Goal: Information Seeking & Learning: Find specific fact

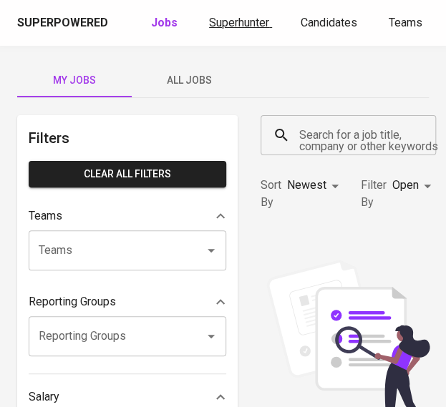
click at [234, 23] on span "Superhunter" at bounding box center [239, 23] width 60 height 14
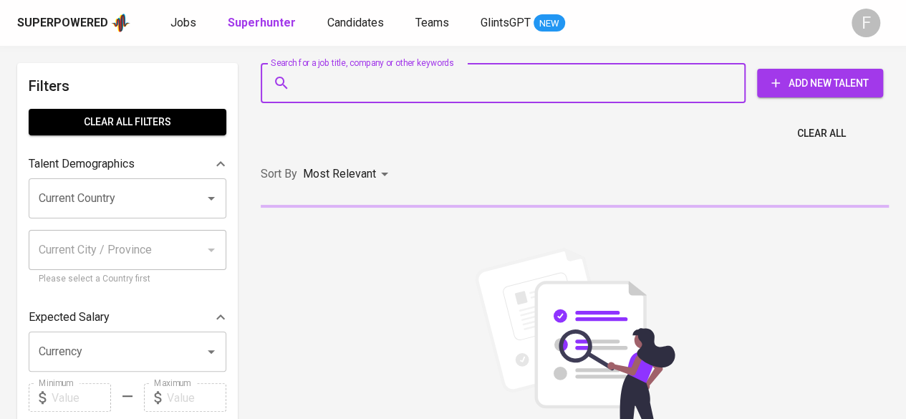
click at [348, 87] on input "Search for a job title, company or other keywords" at bounding box center [507, 82] width 422 height 27
paste input "sylvia.philosophyc@gmail.com"
type input "sylvia.philosophyc@gmail.com"
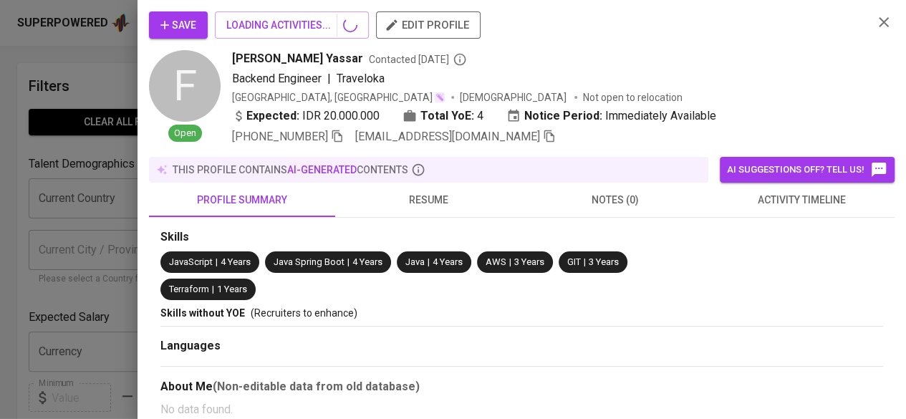
click at [445, 24] on icon "button" at bounding box center [883, 22] width 17 height 17
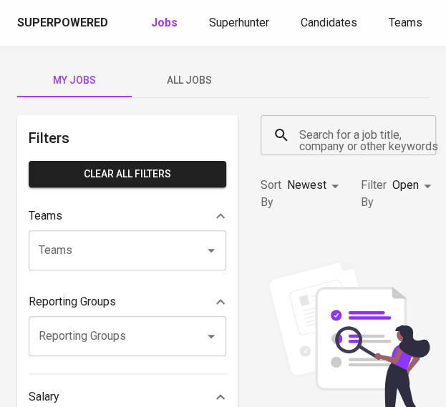
drag, startPoint x: 369, startPoint y: 130, endPoint x: 369, endPoint y: 137, distance: 7.2
click at [369, 130] on input "Search for a job title, company or other keywords" at bounding box center [352, 135] width 112 height 27
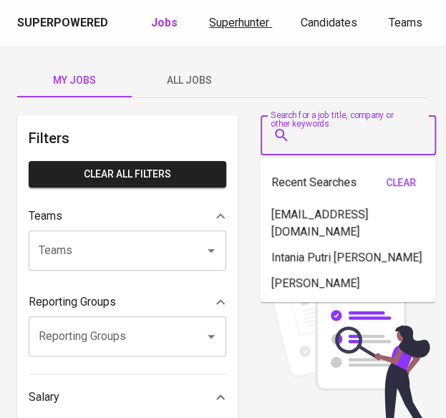
click at [223, 18] on span "Superhunter" at bounding box center [239, 23] width 60 height 14
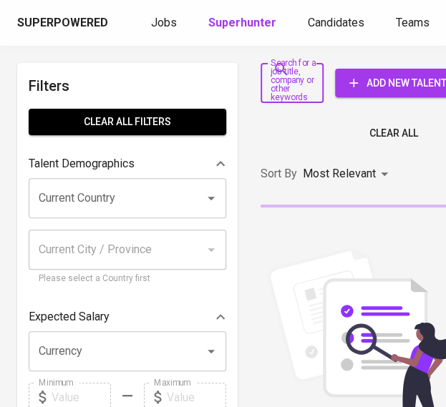
click at [291, 82] on input "Search for a job title, company or other keywords" at bounding box center [281, 82] width 29 height 27
paste input "[PERSON_NAME]"
type input "[PERSON_NAME]"
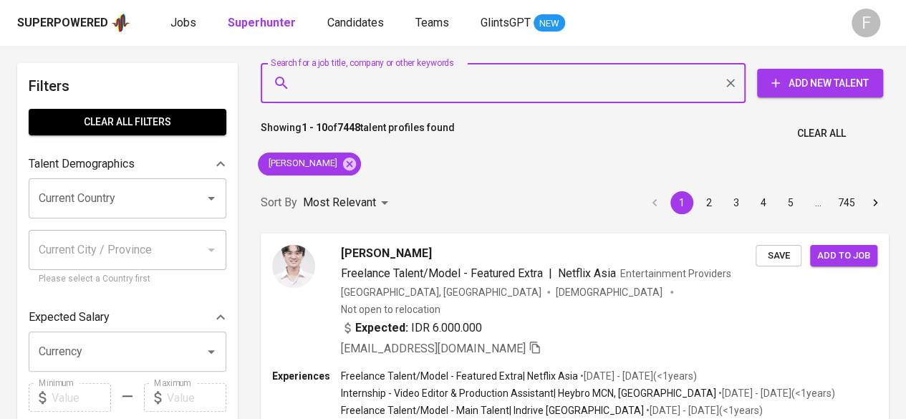
click at [349, 87] on input "Search for a job title, company or other keywords" at bounding box center [507, 82] width 422 height 27
click at [342, 165] on icon at bounding box center [350, 164] width 16 height 16
click at [311, 80] on input "Search for a job title, company or other keywords" at bounding box center [507, 82] width 422 height 27
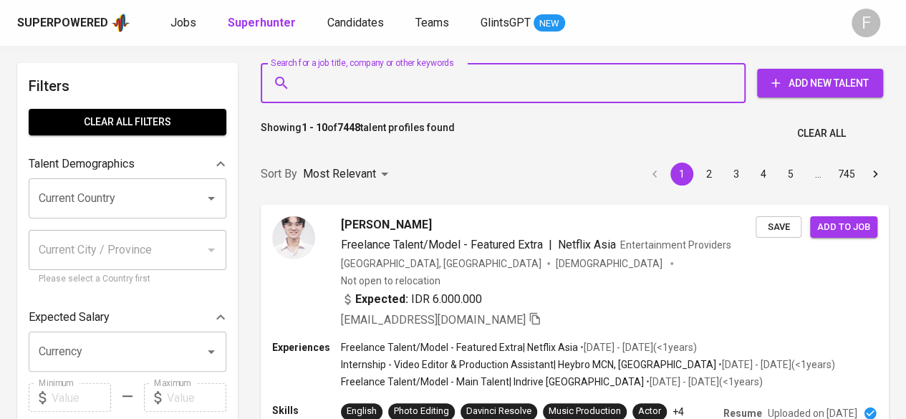
click at [347, 92] on input "Search for a job title, company or other keywords" at bounding box center [507, 82] width 422 height 27
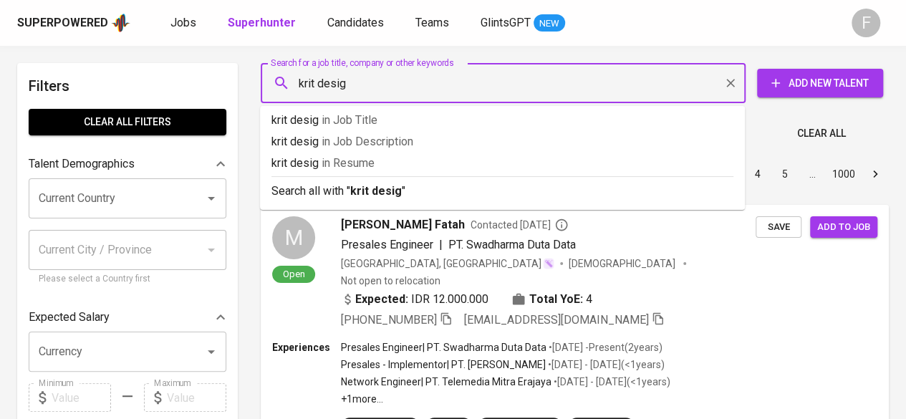
type input "krit design"
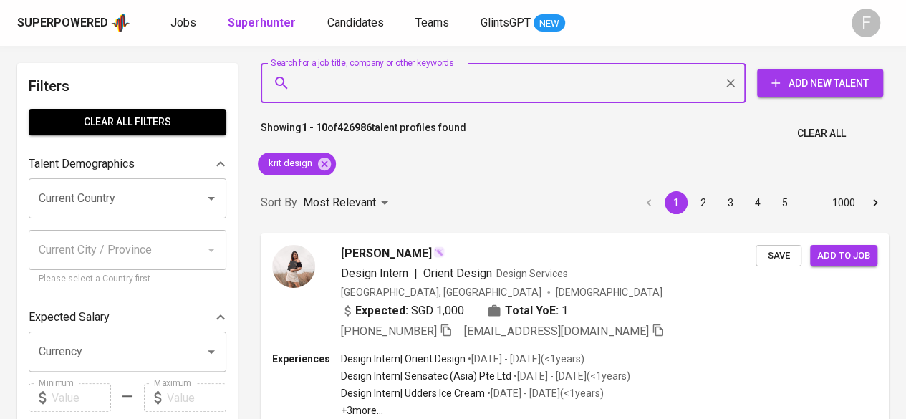
paste input "[PERSON_NAME]"
type input "[PERSON_NAME]"
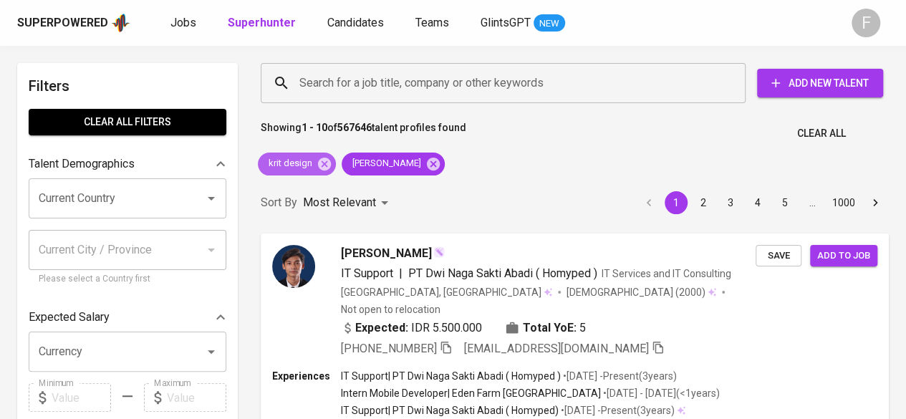
drag, startPoint x: 322, startPoint y: 164, endPoint x: 317, endPoint y: 181, distance: 17.9
click at [322, 164] on icon at bounding box center [324, 163] width 13 height 13
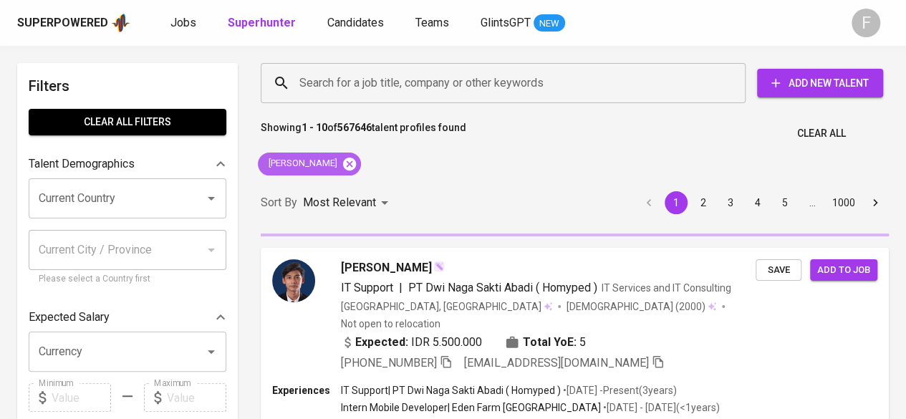
click at [350, 165] on icon at bounding box center [350, 164] width 16 height 16
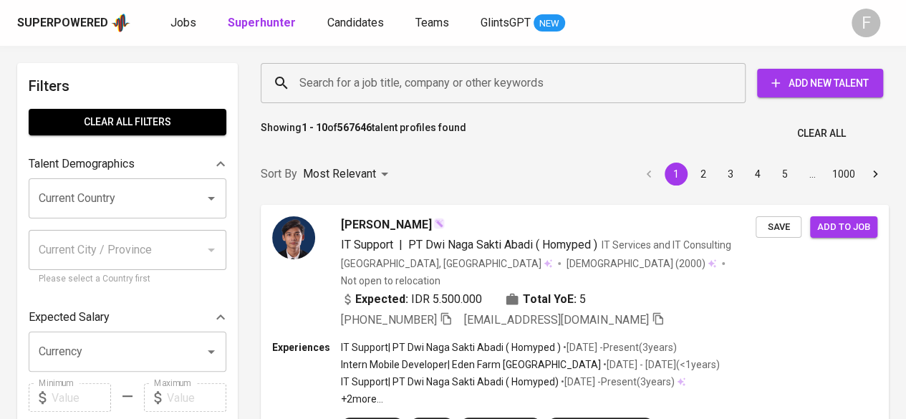
click at [364, 88] on input "Search for a job title, company or other keywords" at bounding box center [507, 82] width 422 height 27
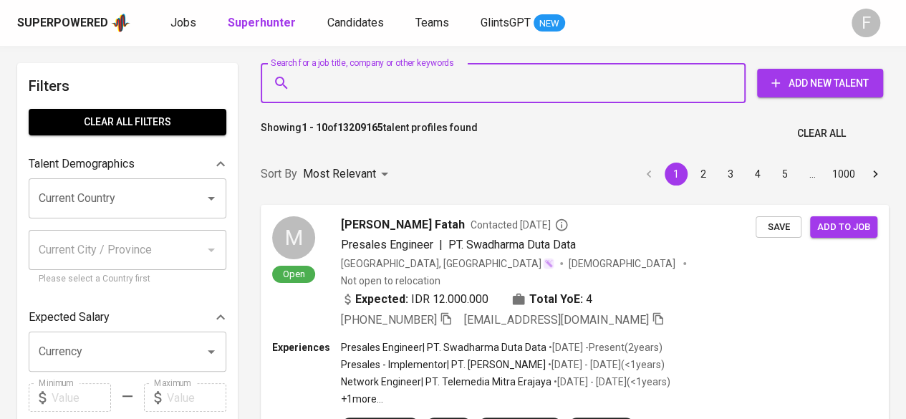
click at [377, 93] on input "Search for a job title, company or other keywords" at bounding box center [507, 82] width 422 height 27
paste input "[PERSON_NAME]"
type input "[PERSON_NAME]"
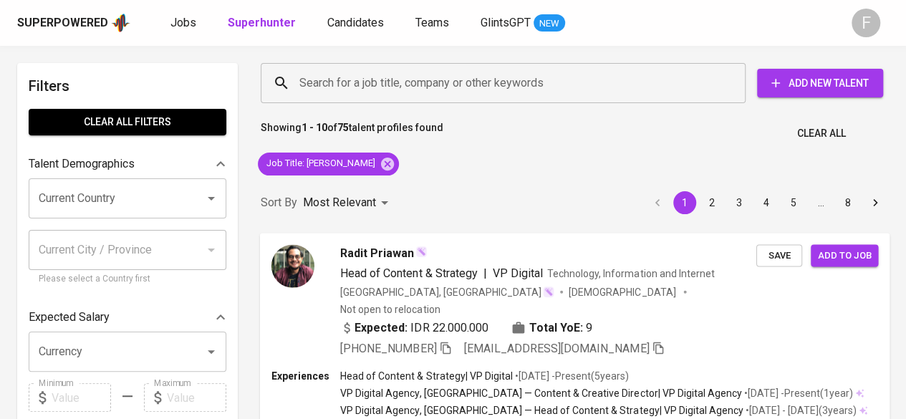
scroll to position [284, 0]
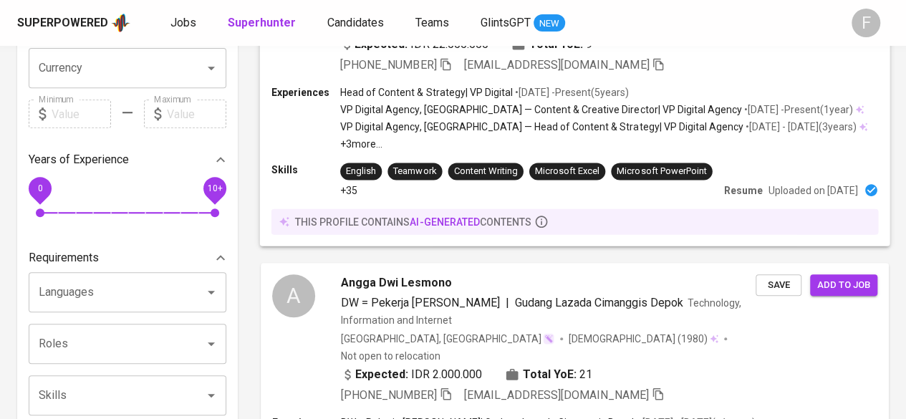
click at [405, 214] on div "this profile contains AI-generated contents" at bounding box center [574, 221] width 607 height 26
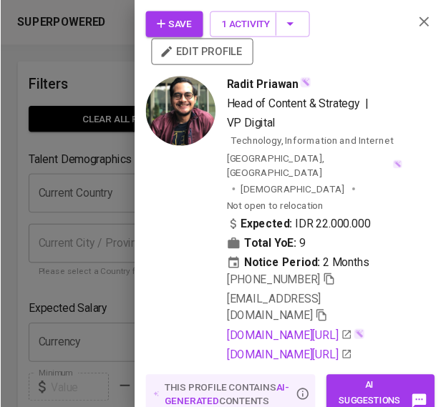
scroll to position [284, 0]
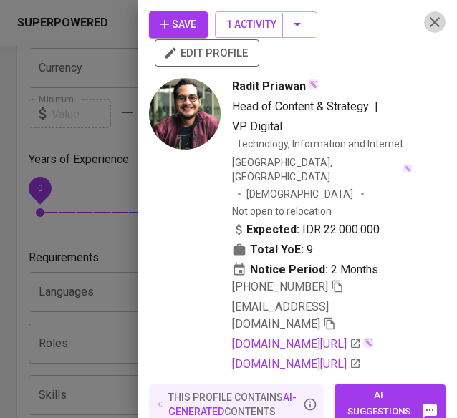
click at [427, 28] on icon "button" at bounding box center [434, 22] width 17 height 17
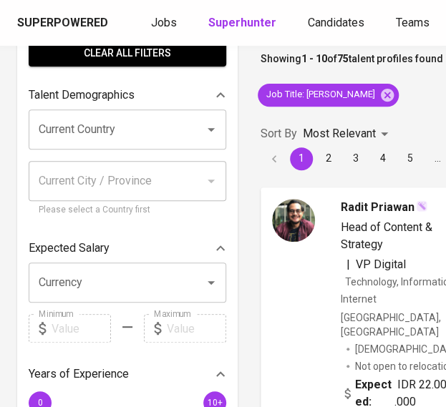
scroll to position [0, 0]
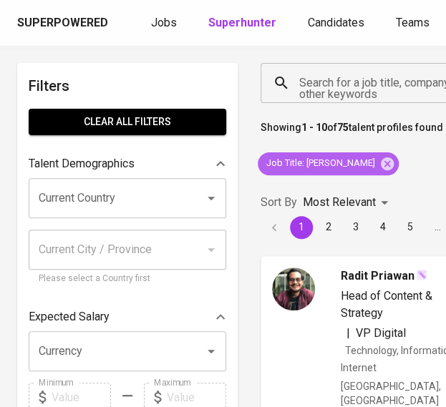
click at [389, 160] on icon at bounding box center [388, 164] width 16 height 16
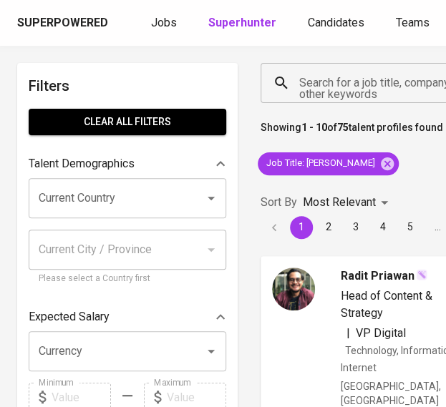
click at [381, 84] on input "Search for a job title, company or other keywords" at bounding box center [367, 82] width 142 height 27
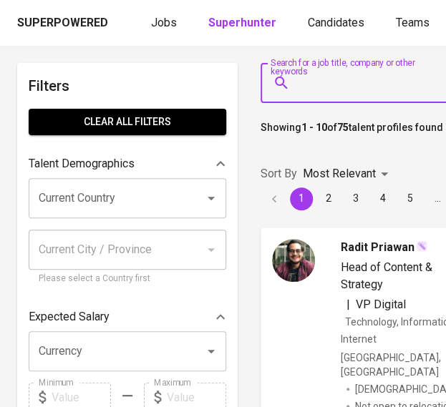
paste input "Febby Febrianna"
type input "Febby Febrianna"
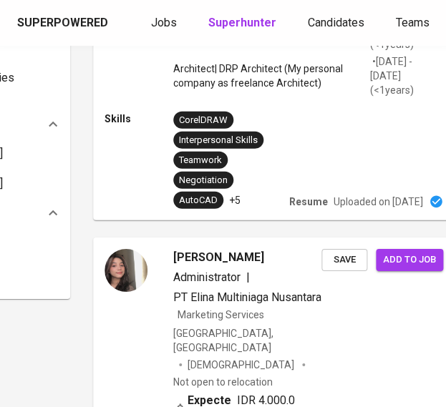
scroll to position [0, 168]
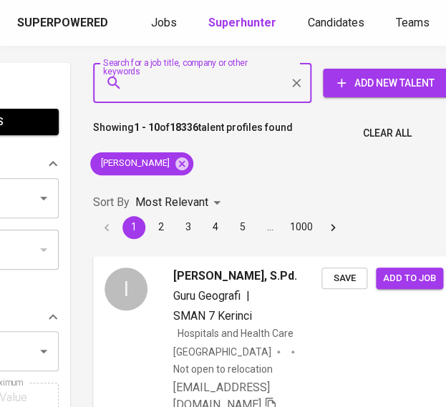
paste input "Suryaningsih Iswardi"
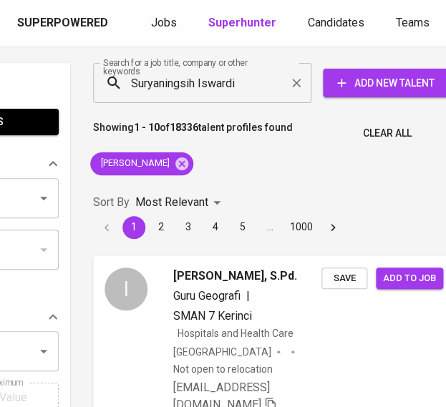
drag, startPoint x: 367, startPoint y: 184, endPoint x: 168, endPoint y: 166, distance: 200.6
click at [364, 184] on div "Sort By Most Relevant MOST_RELEVANT 1 2 3 4 5 … 1000" at bounding box center [273, 214] width 379 height 67
drag, startPoint x: 183, startPoint y: 168, endPoint x: 239, endPoint y: 77, distance: 106.7
click at [184, 168] on icon at bounding box center [181, 163] width 13 height 13
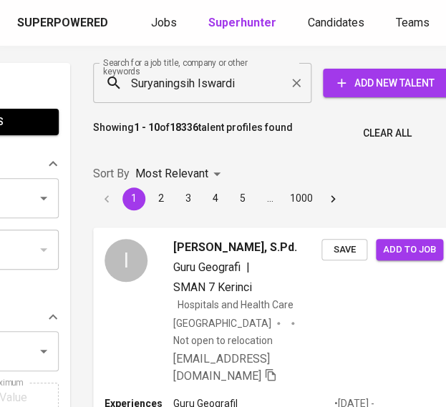
click at [235, 77] on input "Suryaningsih Iswardi" at bounding box center [205, 82] width 155 height 27
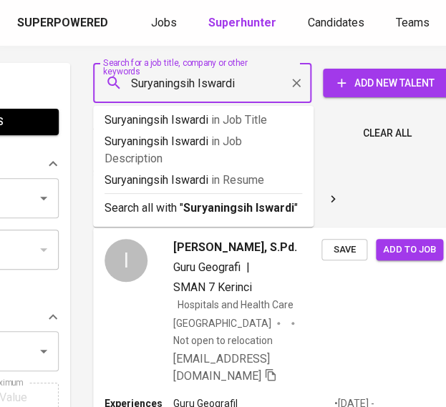
type input "Suryaningsih Iswardi]"
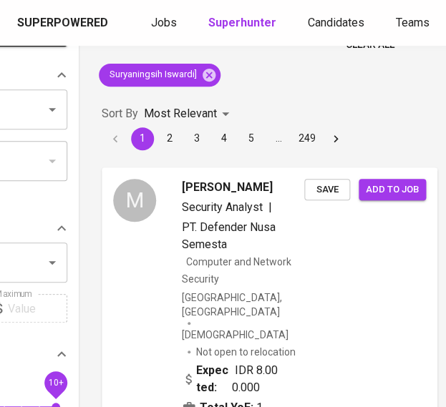
scroll to position [0, 160]
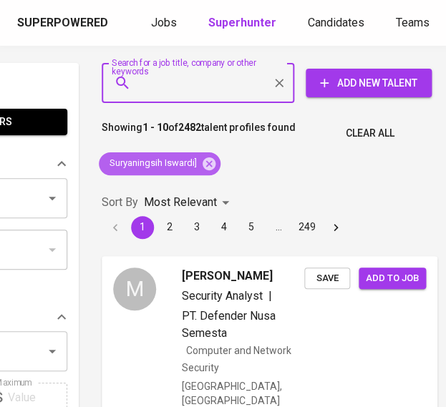
drag, startPoint x: 214, startPoint y: 168, endPoint x: 196, endPoint y: 110, distance: 61.4
click at [213, 168] on icon at bounding box center [209, 163] width 13 height 13
